Goal: Task Accomplishment & Management: Use online tool/utility

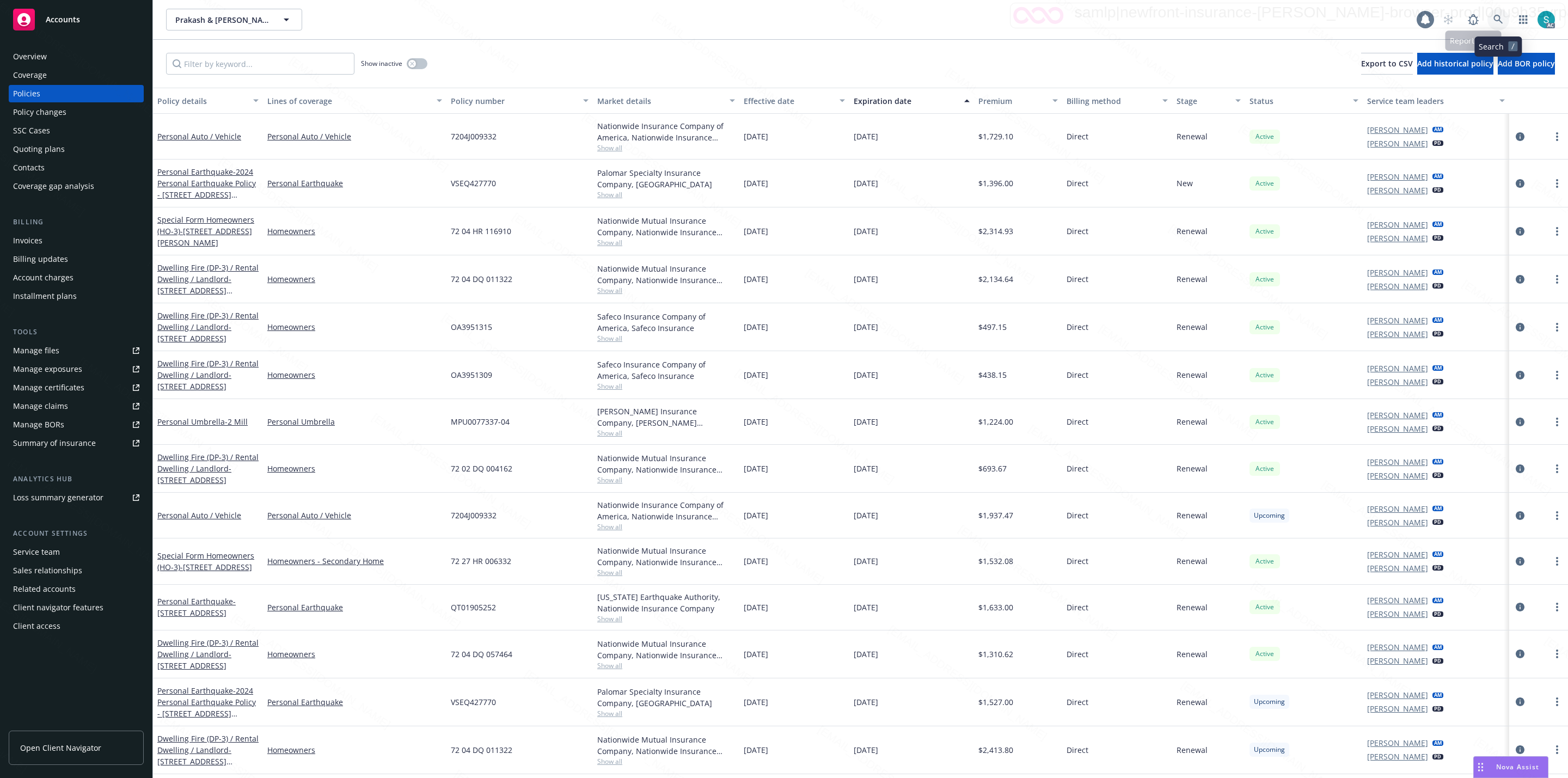
click at [1497, 20] on icon at bounding box center [1497, 19] width 9 height 9
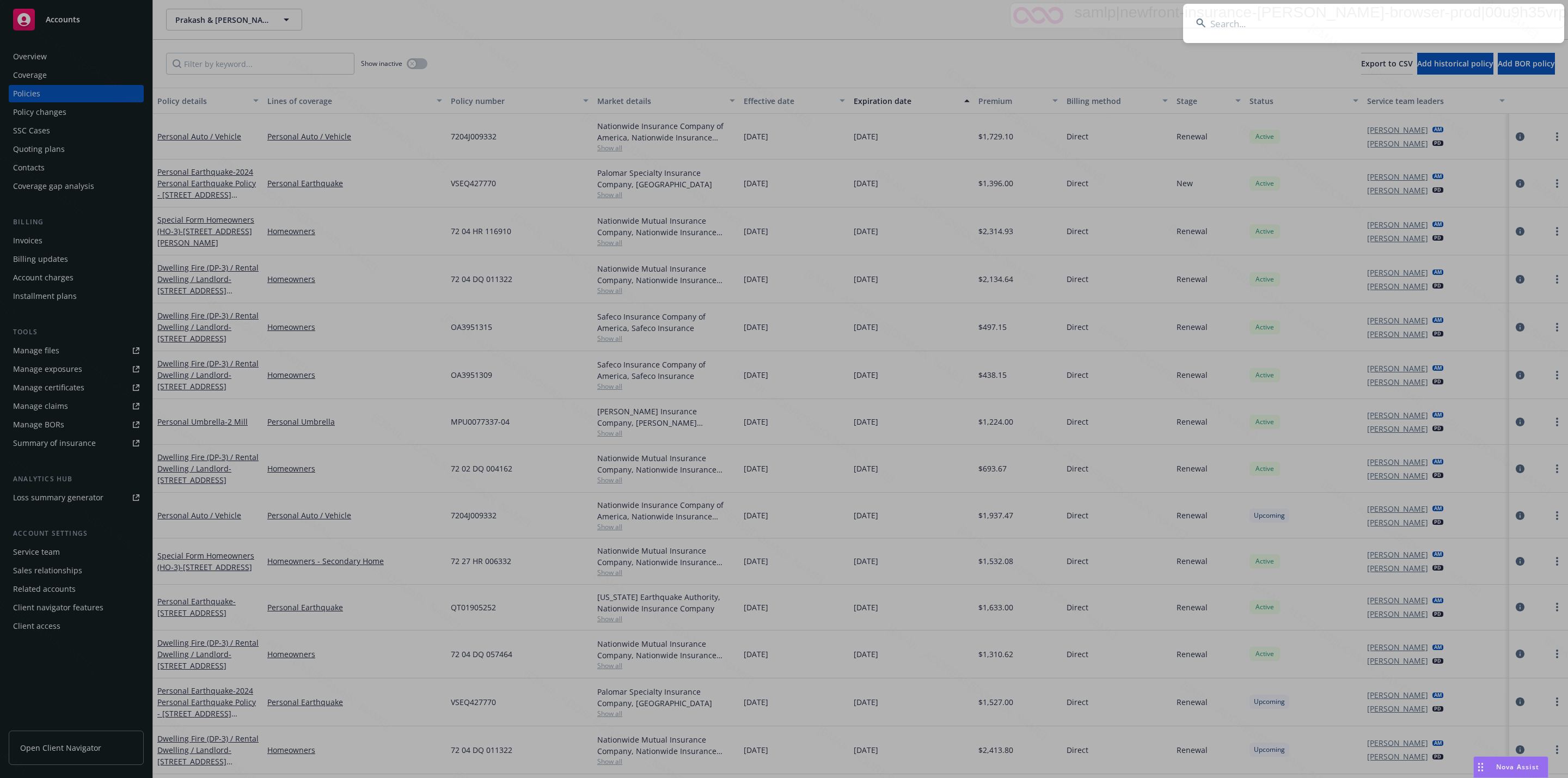
click at [1351, 20] on input at bounding box center [1373, 23] width 381 height 39
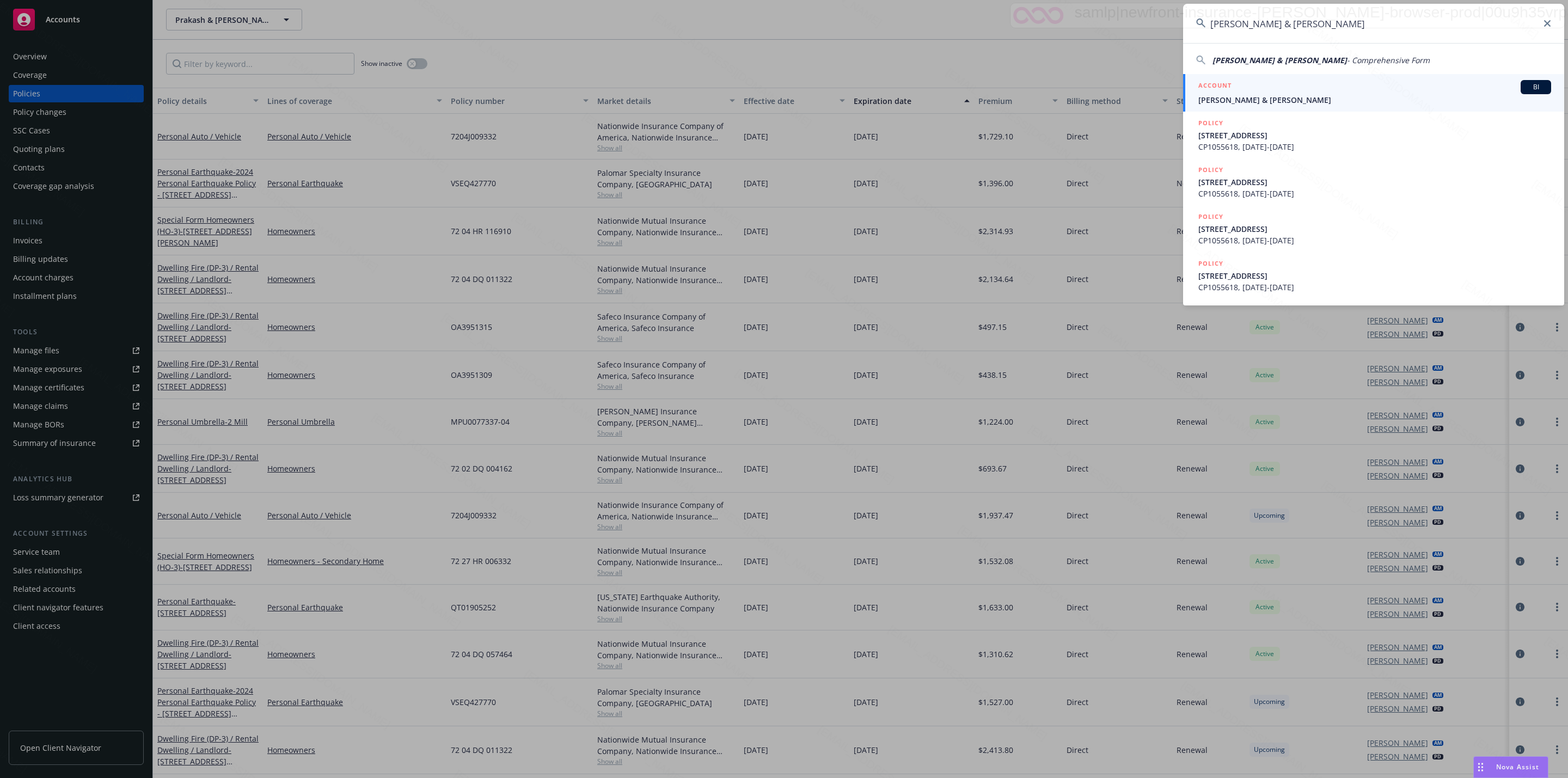
type input "Narendra & Sridevi Pathipati"
click at [1297, 96] on span "Narendra & Sridevi Pathipati" at bounding box center [1374, 100] width 353 height 12
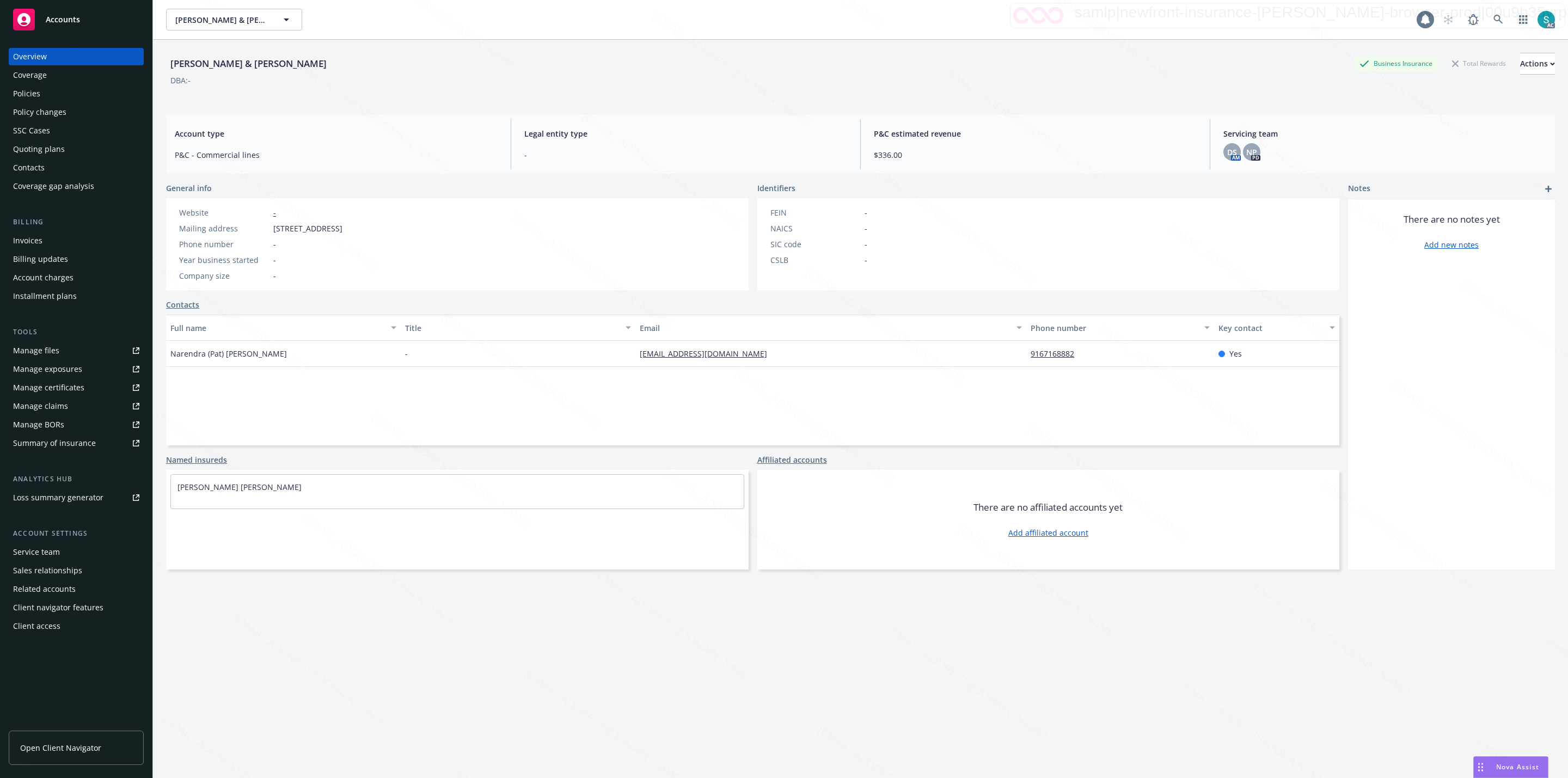
click at [34, 98] on div "Policies" at bounding box center [27, 93] width 27 height 17
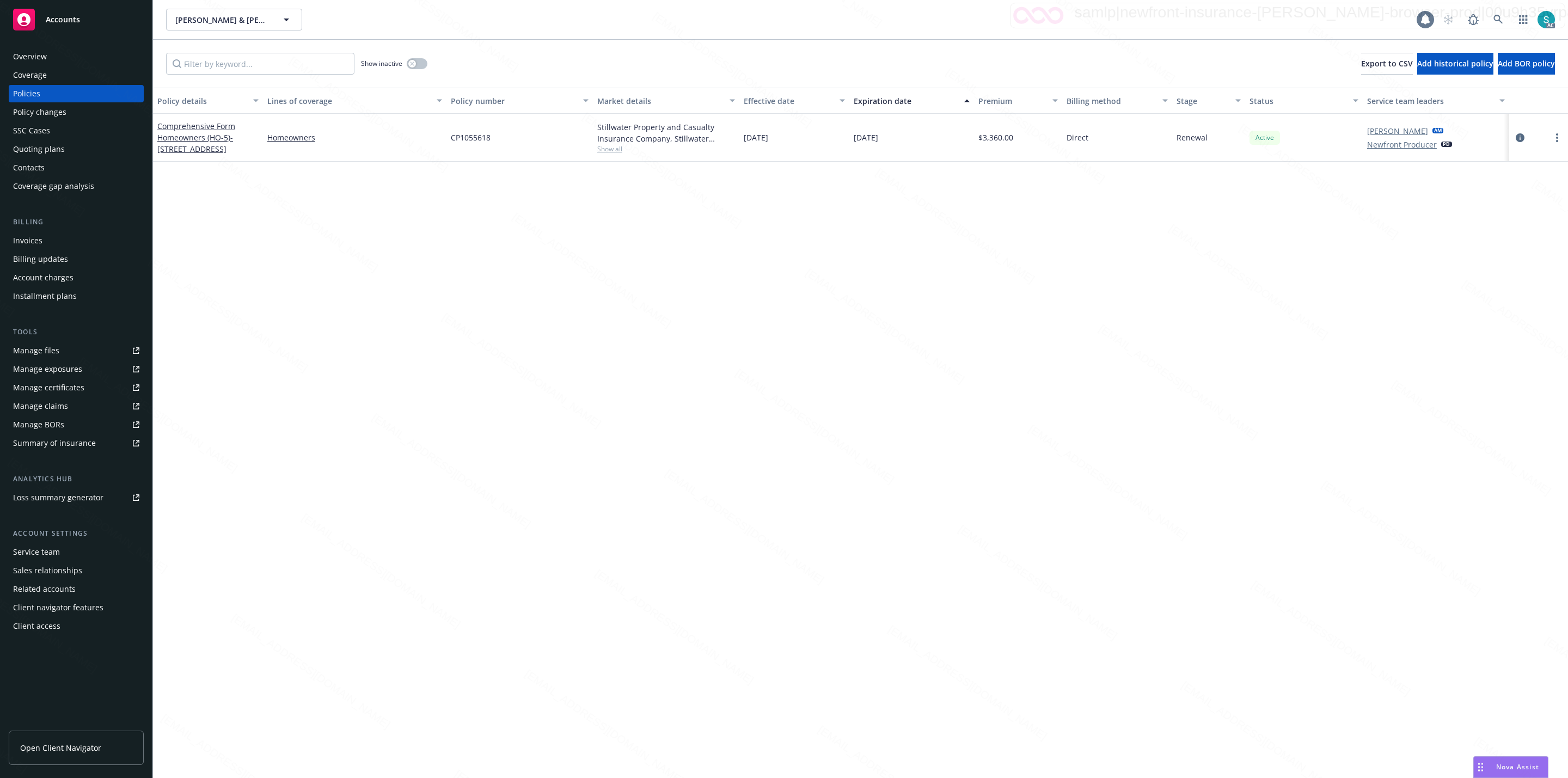
click at [477, 134] on span "CP1055618" at bounding box center [471, 137] width 40 height 12
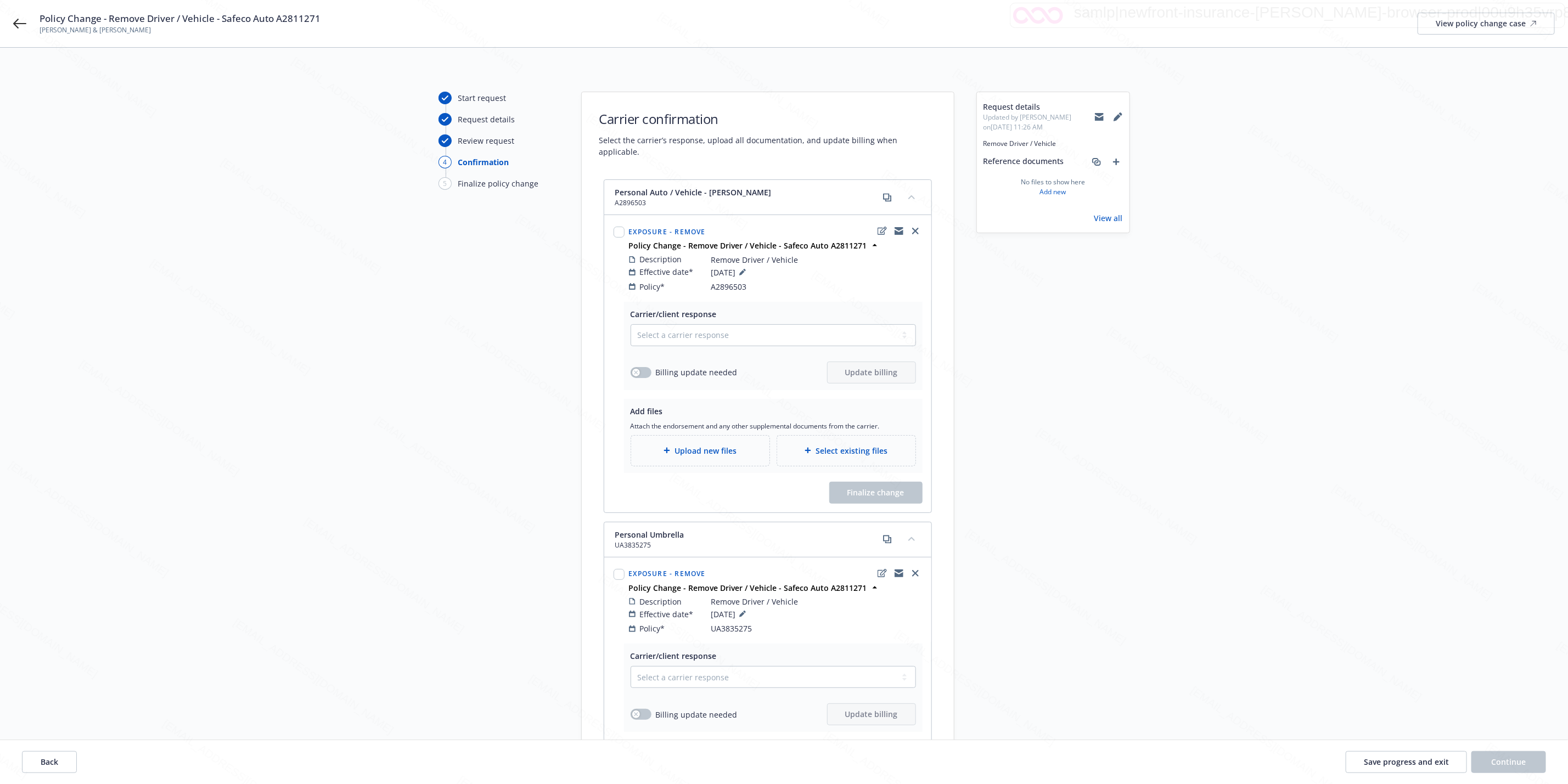
click at [732, 281] on span "A2896503" at bounding box center [729, 286] width 36 height 12
copy span "A2896503"
